Goal: Navigation & Orientation: Find specific page/section

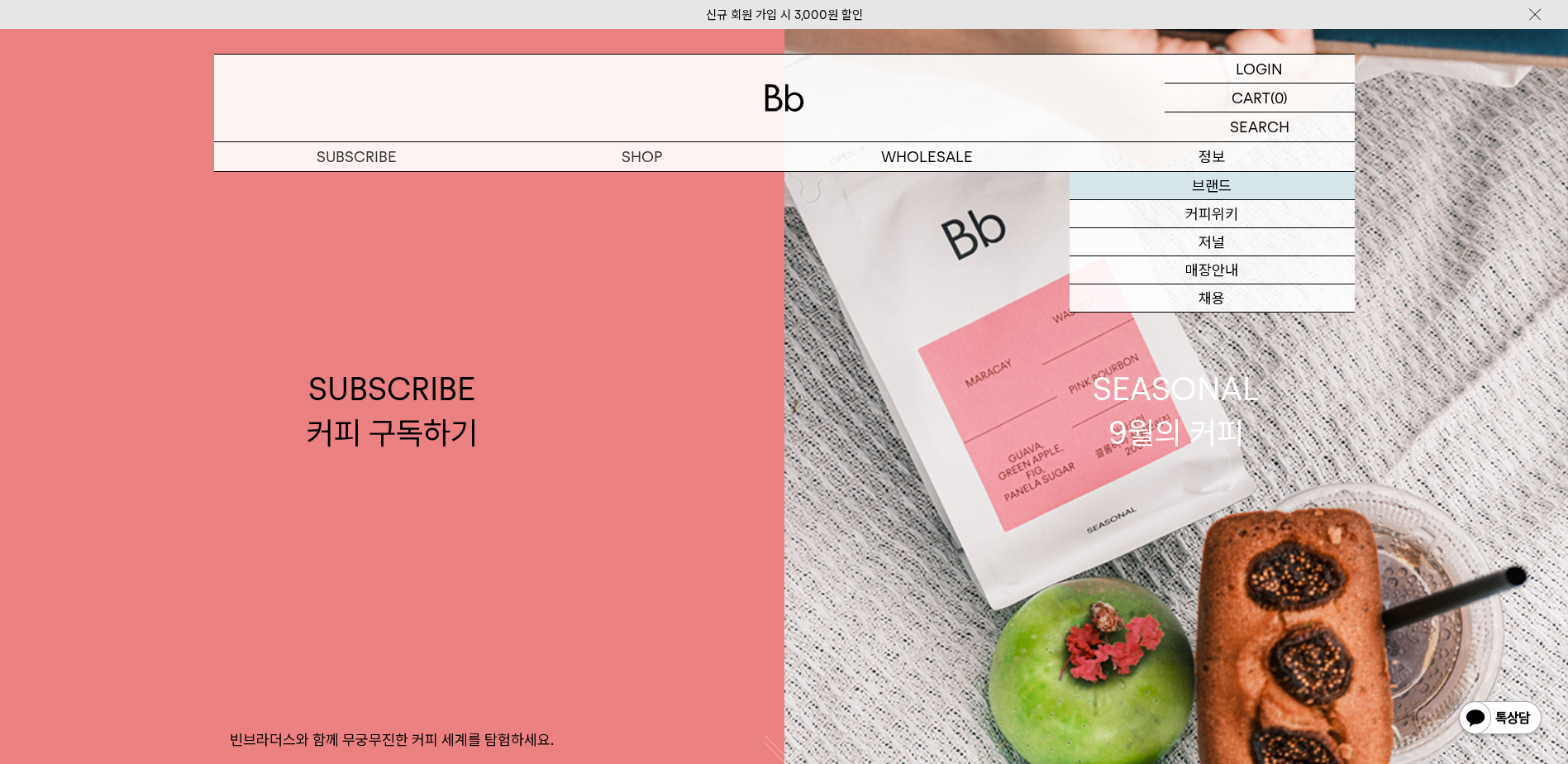
click at [1204, 173] on link "브랜드" at bounding box center [1212, 187] width 285 height 28
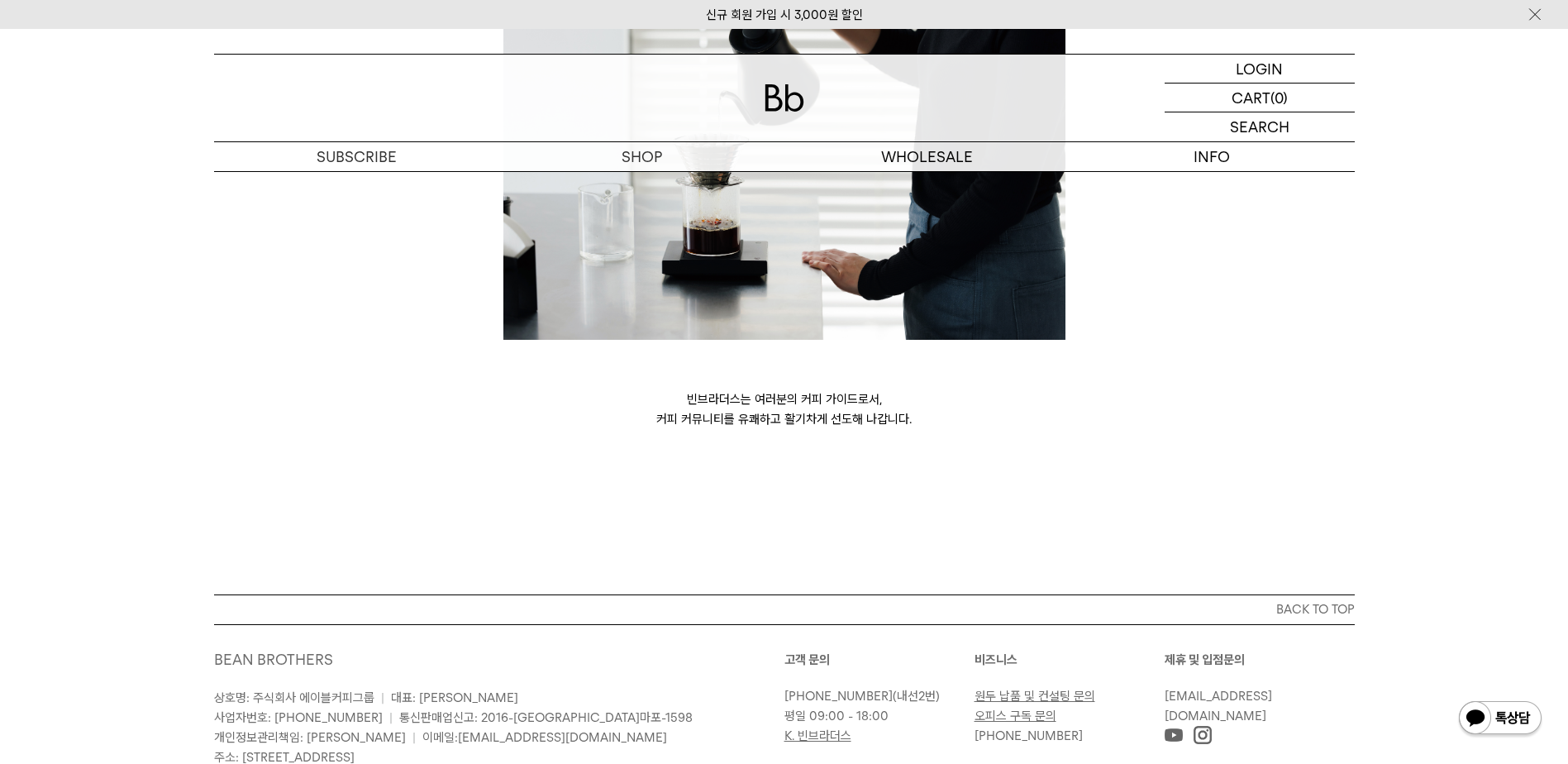
scroll to position [4514, 0]
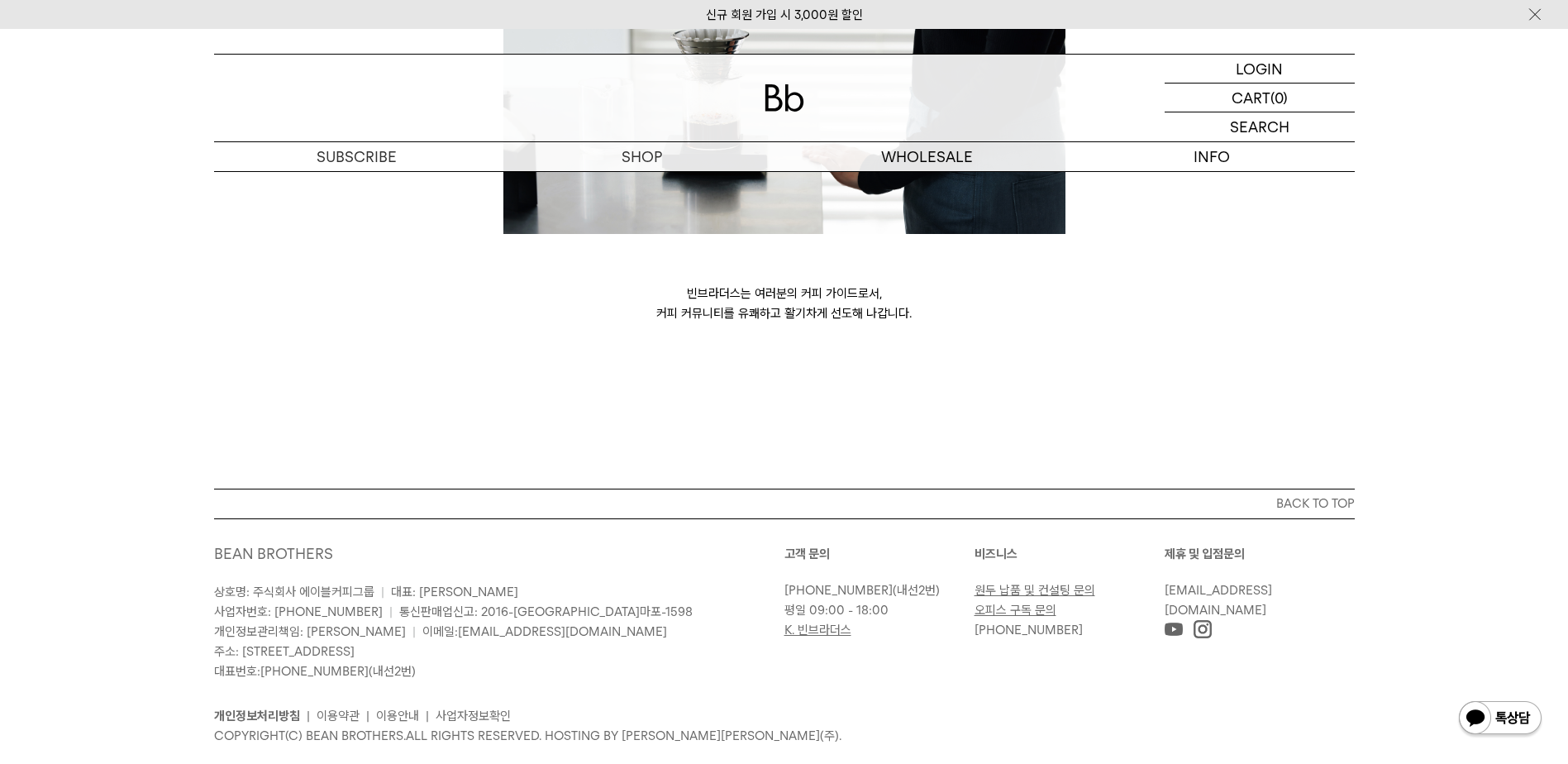
click at [790, 103] on img at bounding box center [784, 98] width 40 height 27
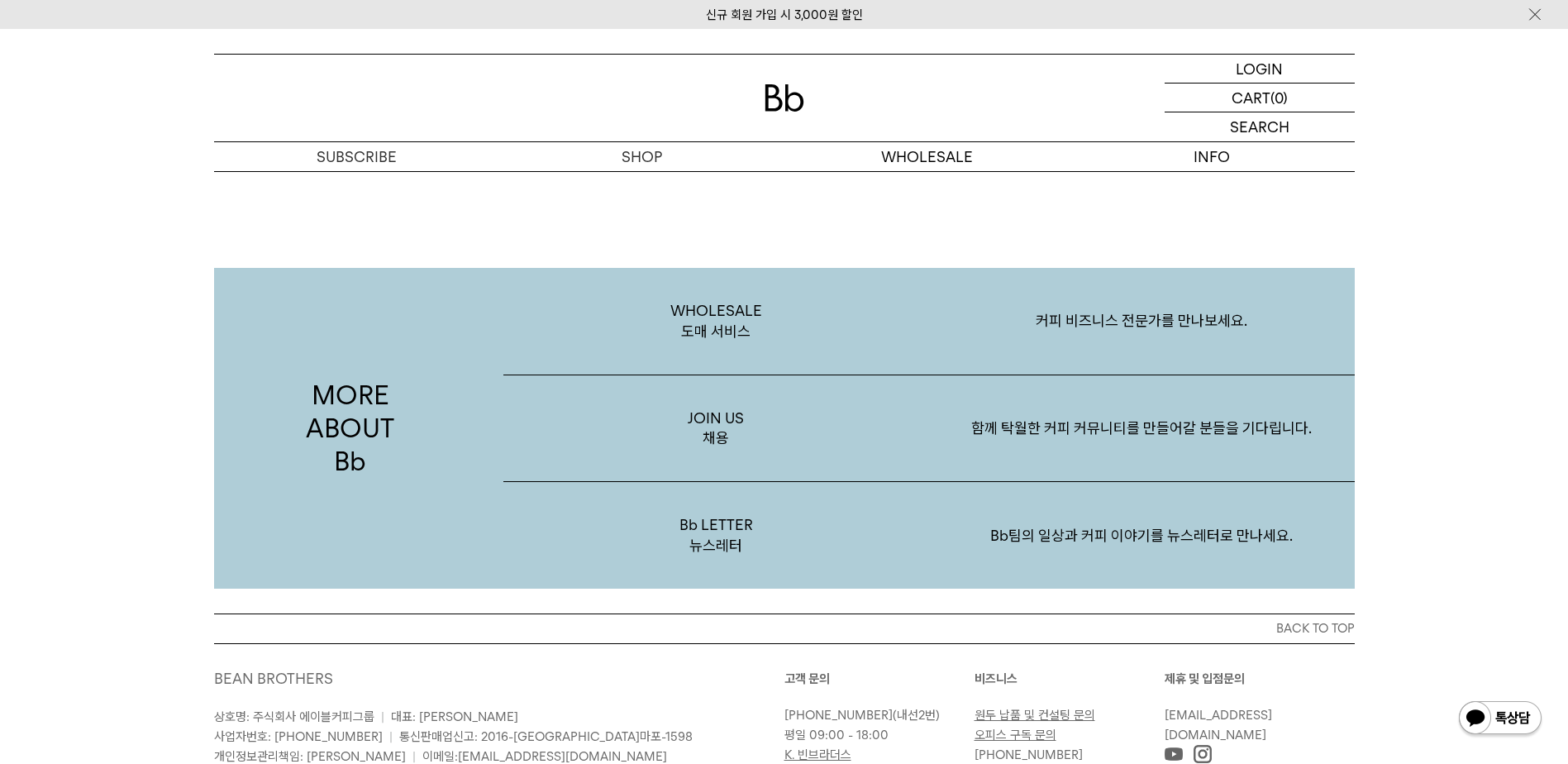
scroll to position [2709, 0]
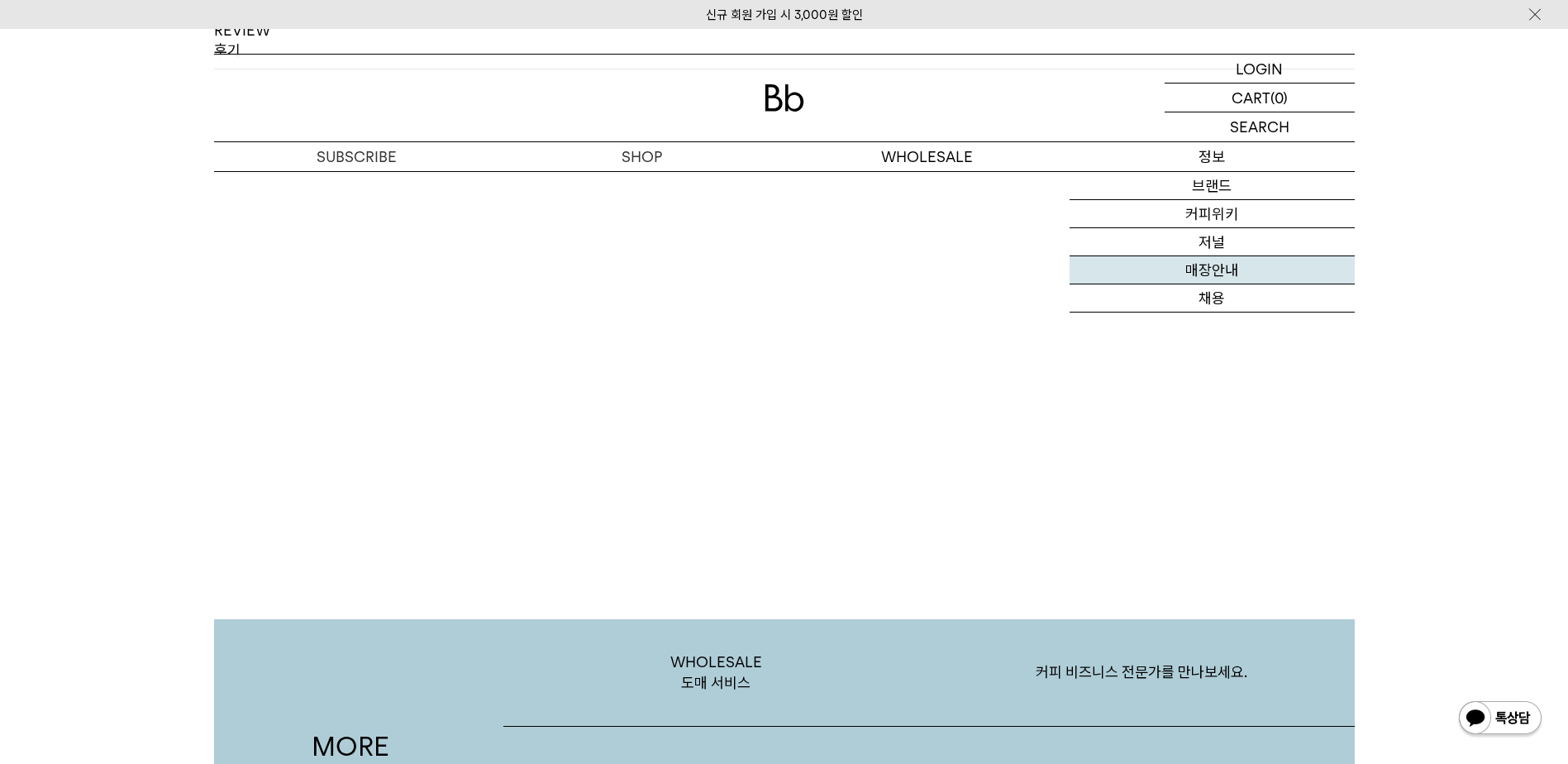
click at [1229, 261] on link "매장안내" at bounding box center [1212, 270] width 285 height 28
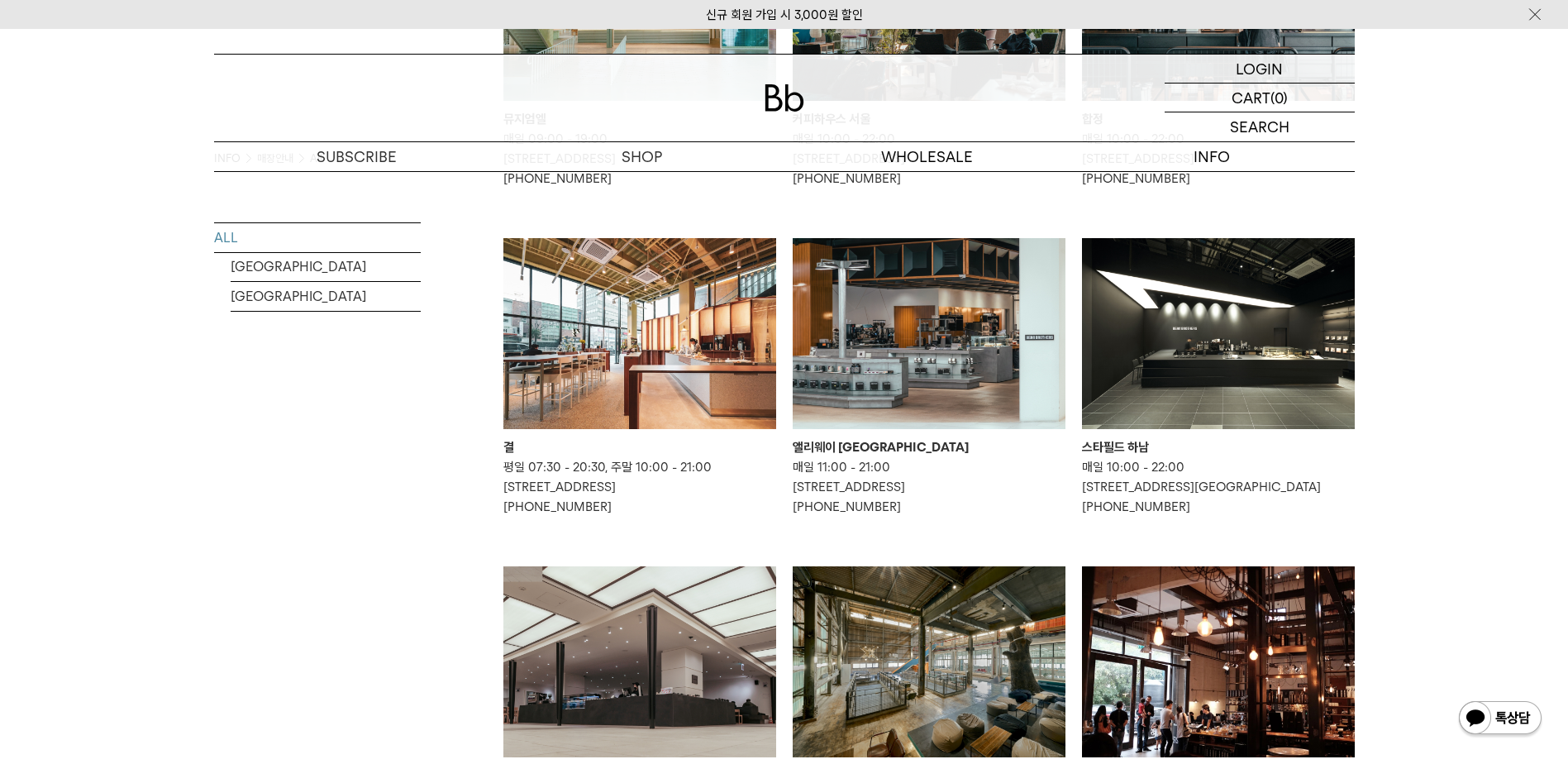
scroll to position [497, 0]
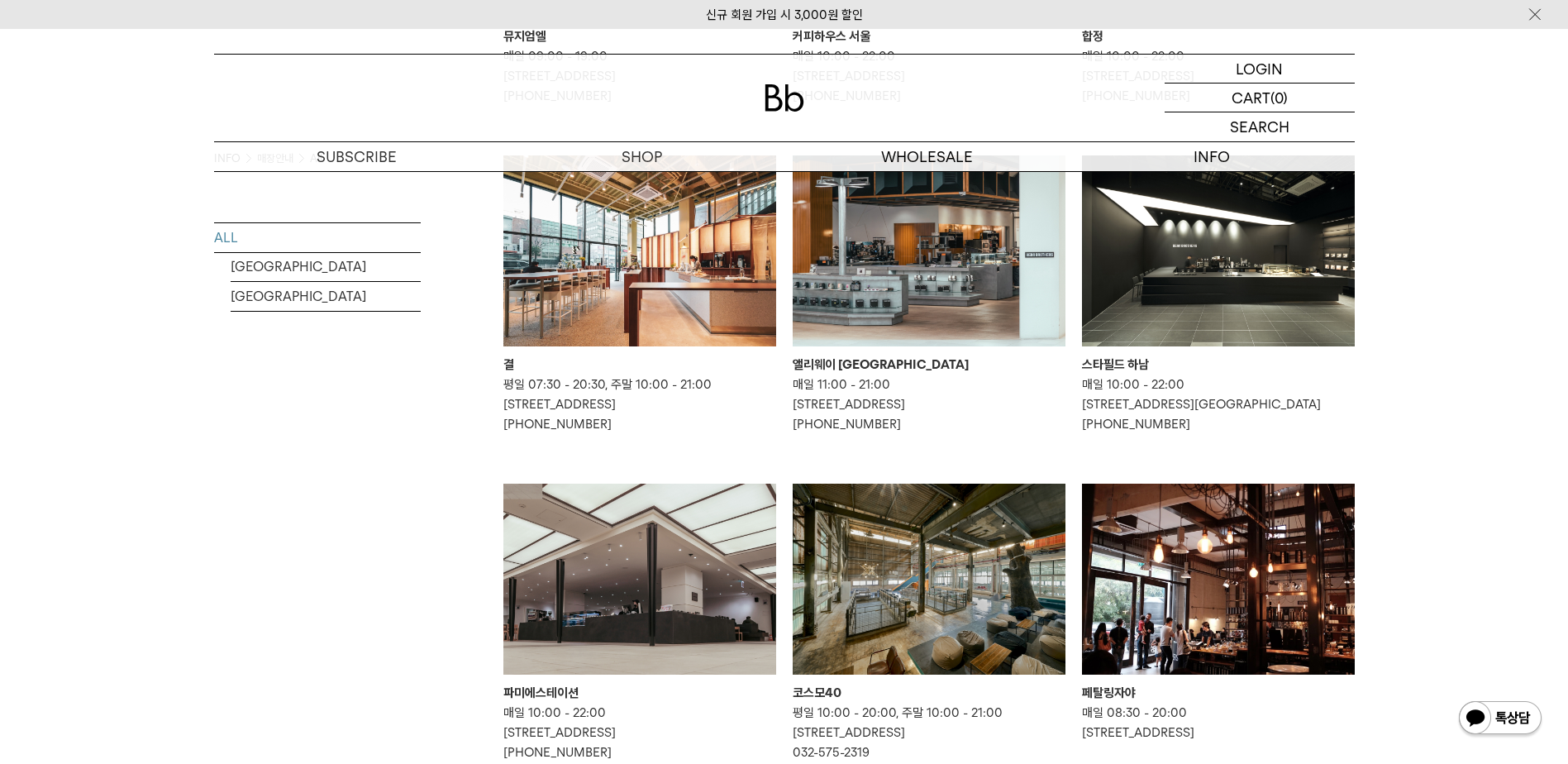
click at [1421, 293] on div "INFO 매장안내 All ALL SOUTH KOREA MALAYSIA Bb가 직접 운영하는 커피 바들을 소개합니다." at bounding box center [784, 418] width 1568 height 1486
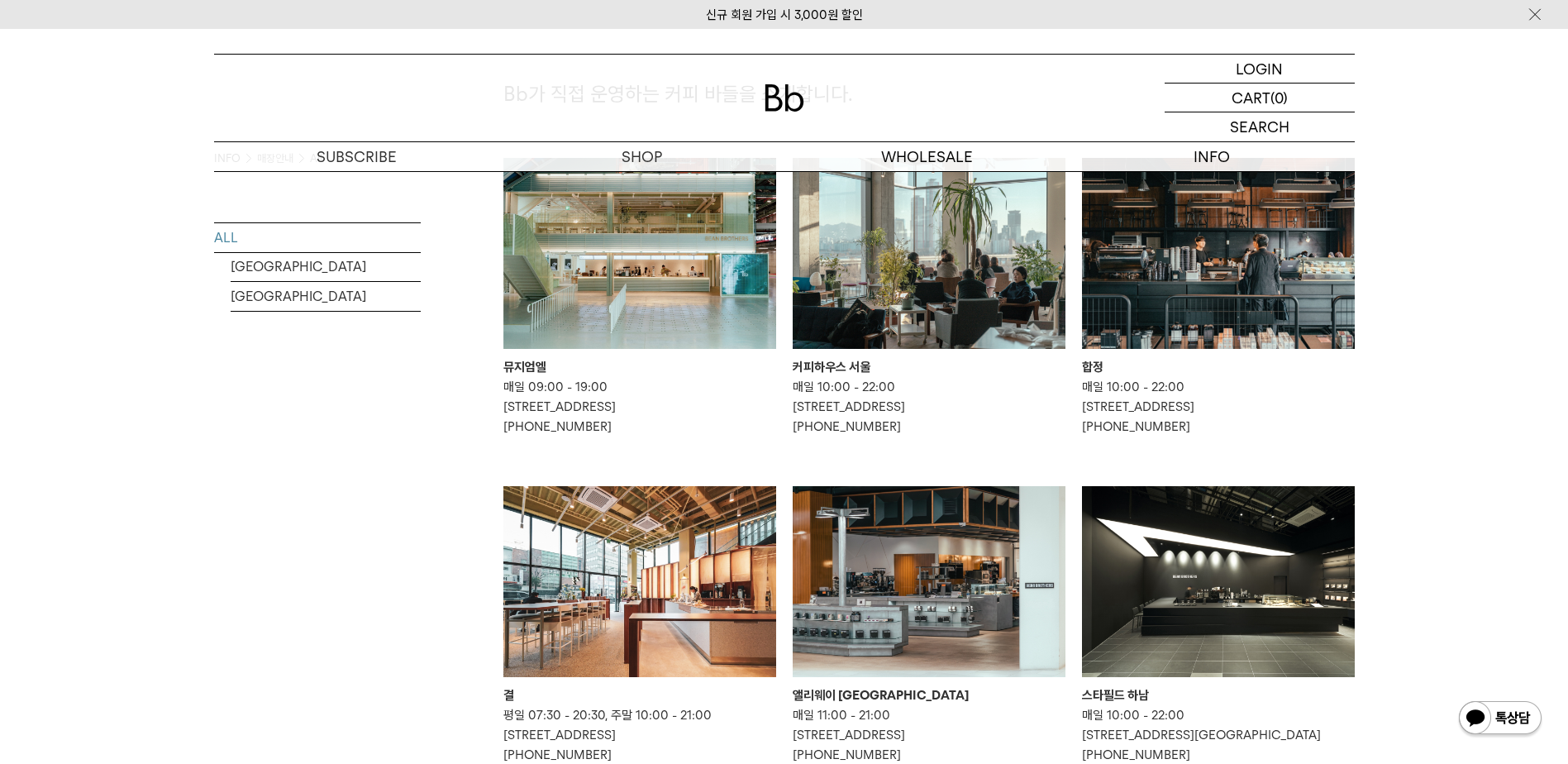
scroll to position [0, 0]
